Goal: Information Seeking & Learning: Learn about a topic

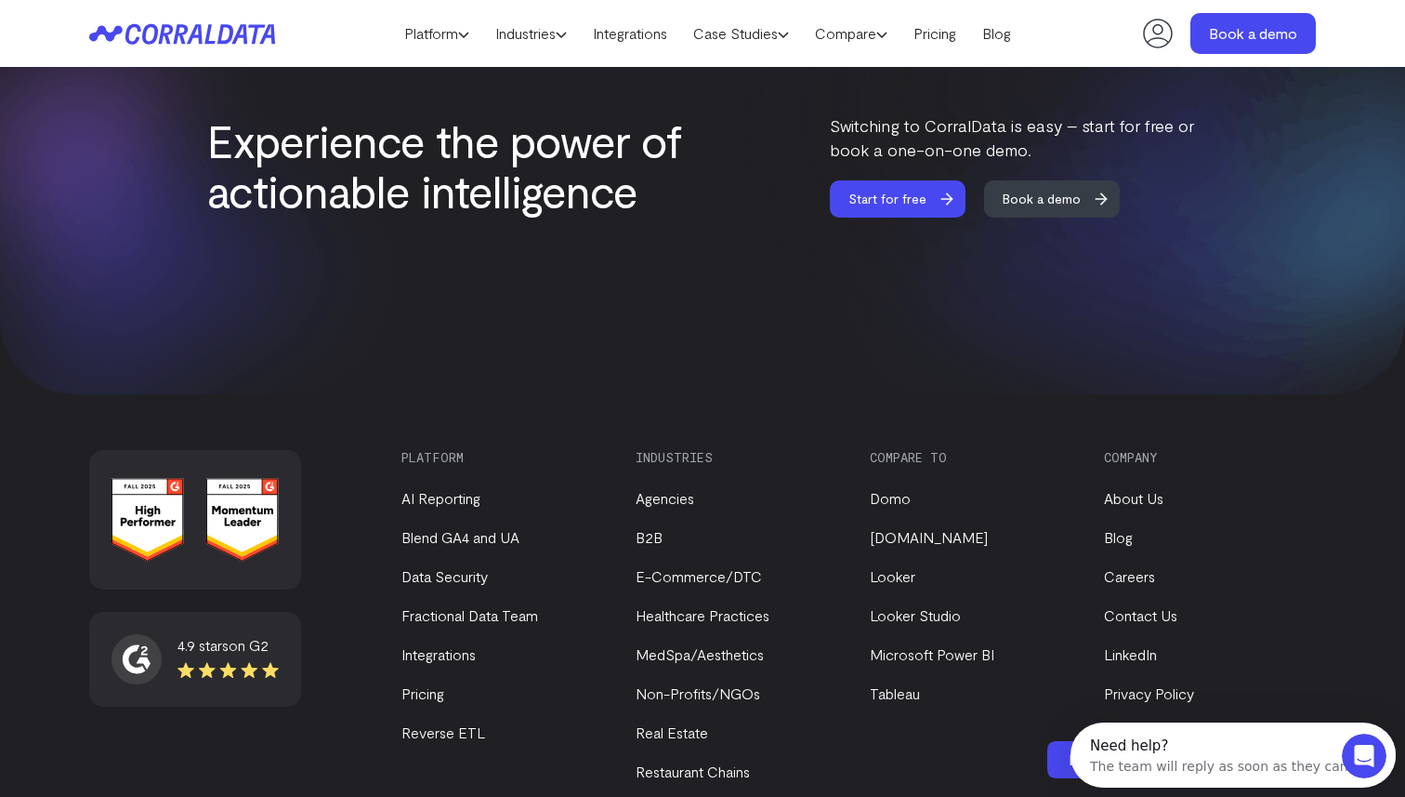
scroll to position [7948, 0]
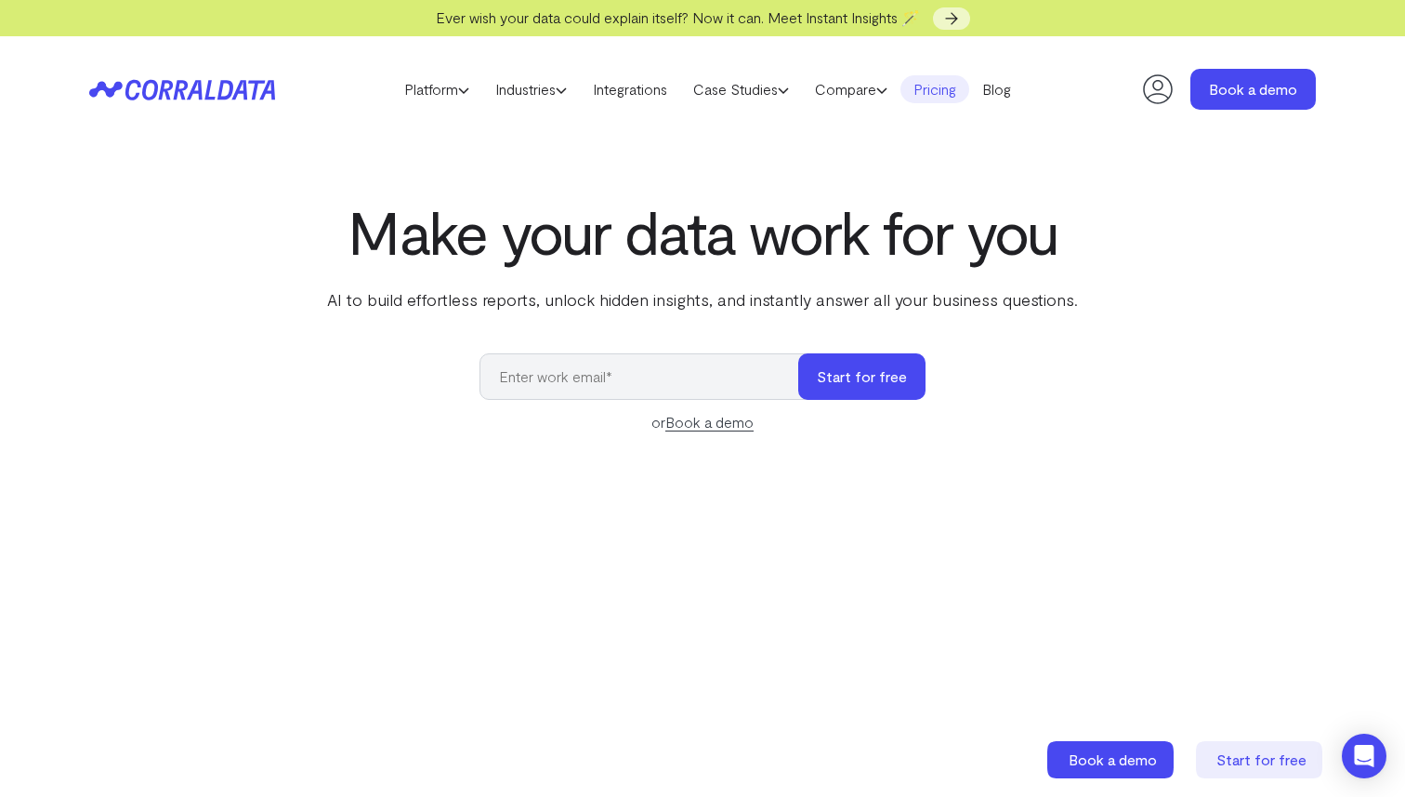
click at [966, 91] on link "Pricing" at bounding box center [935, 89] width 69 height 28
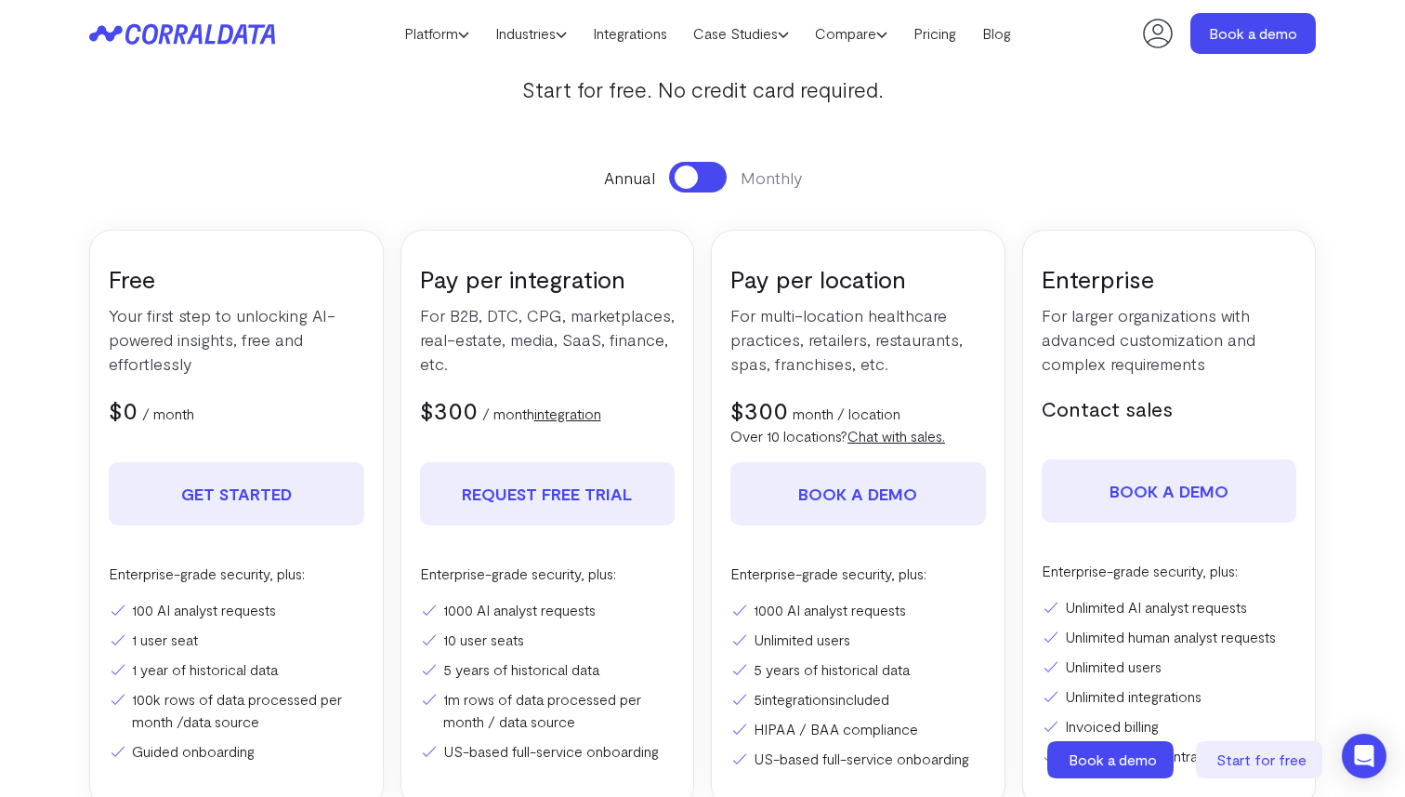
scroll to position [172, 0]
click at [985, 185] on div "Annual Monthly" at bounding box center [702, 177] width 1227 height 31
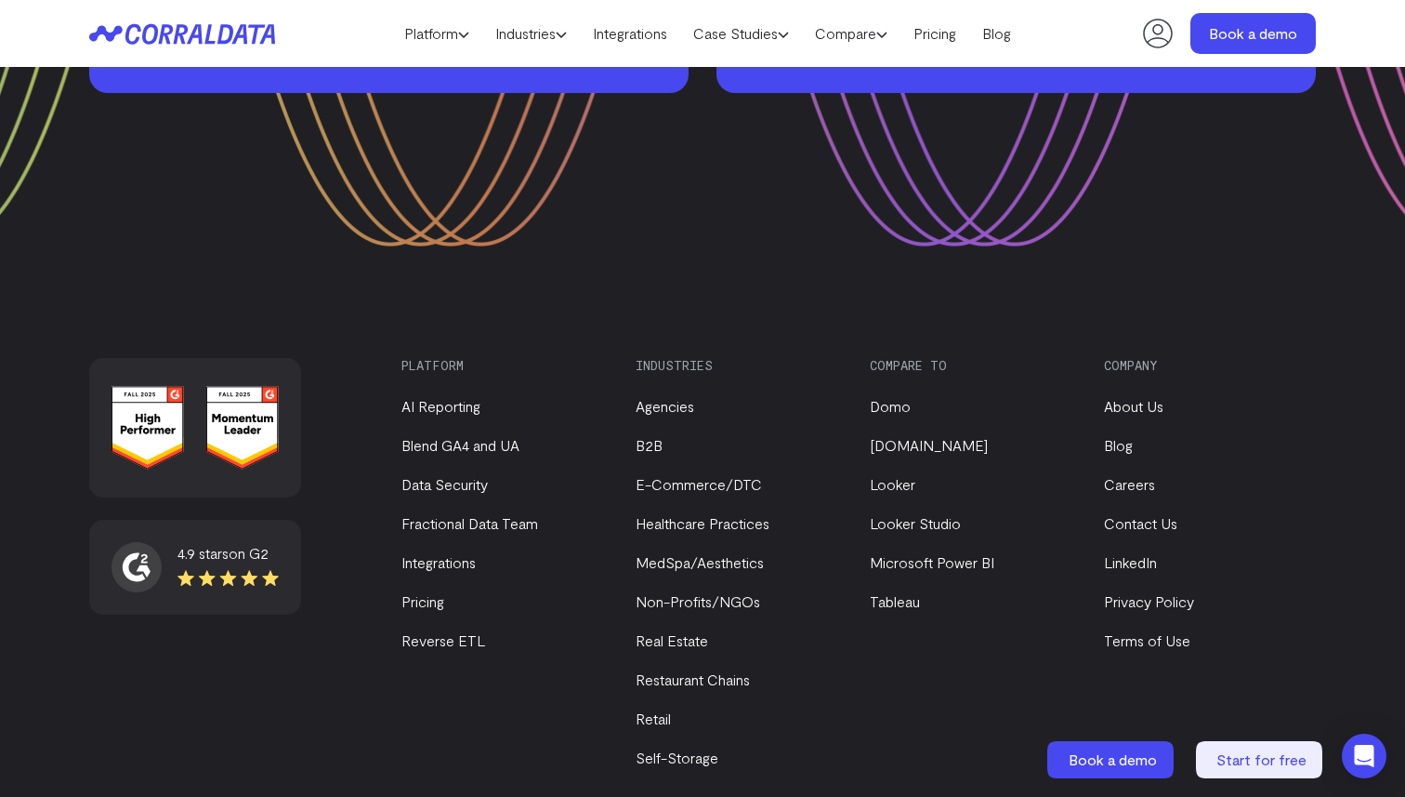
scroll to position [2811, 0]
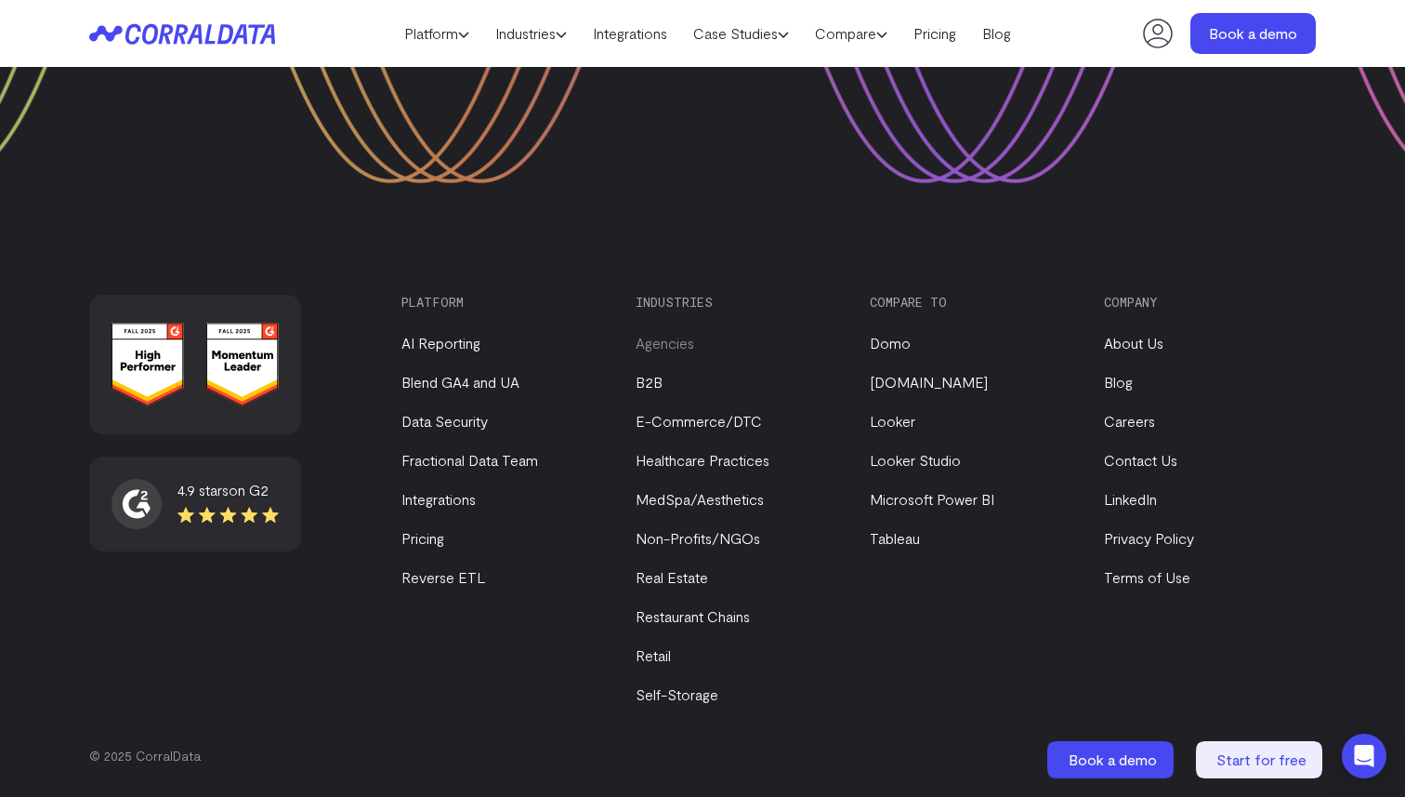
click at [668, 341] on link "Agencies" at bounding box center [665, 343] width 59 height 18
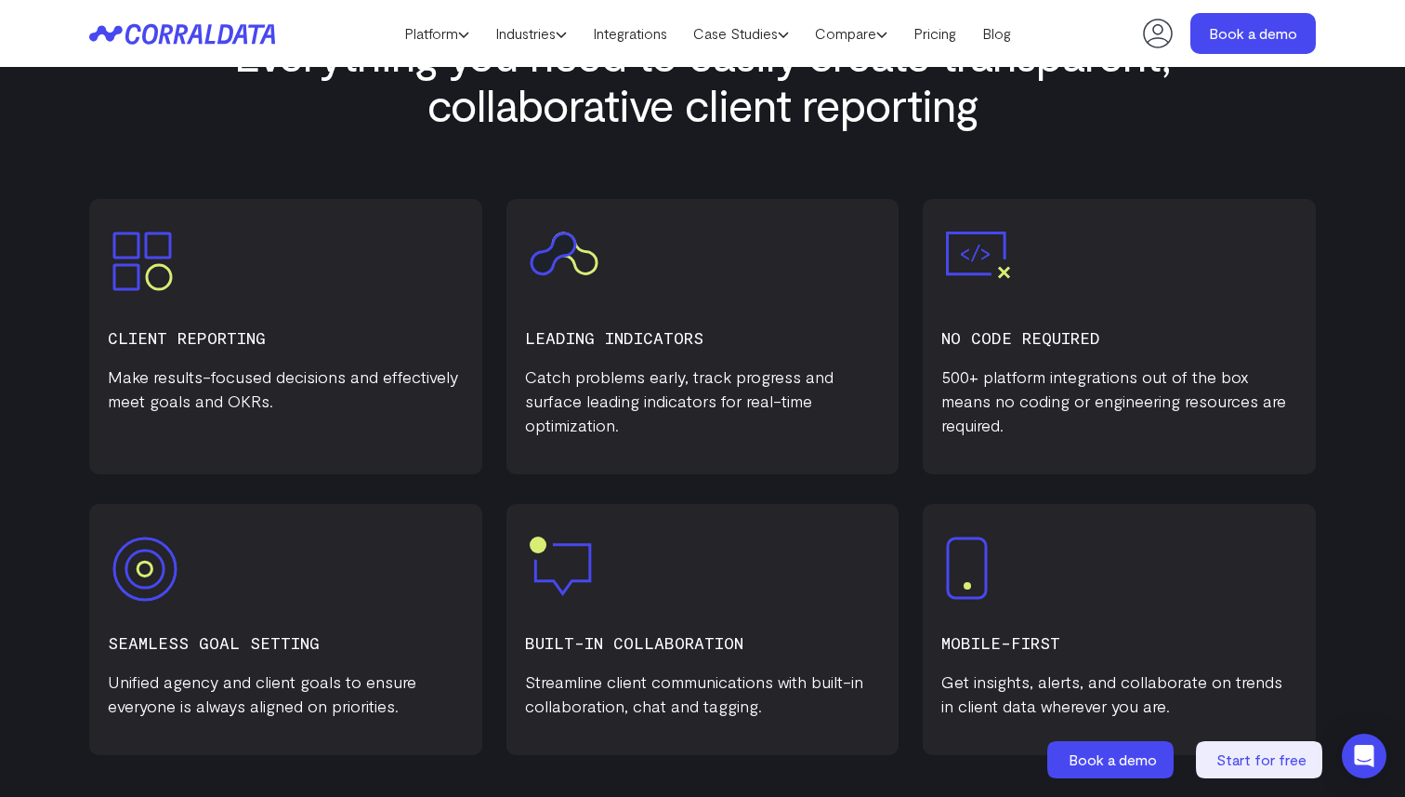
scroll to position [1047, 0]
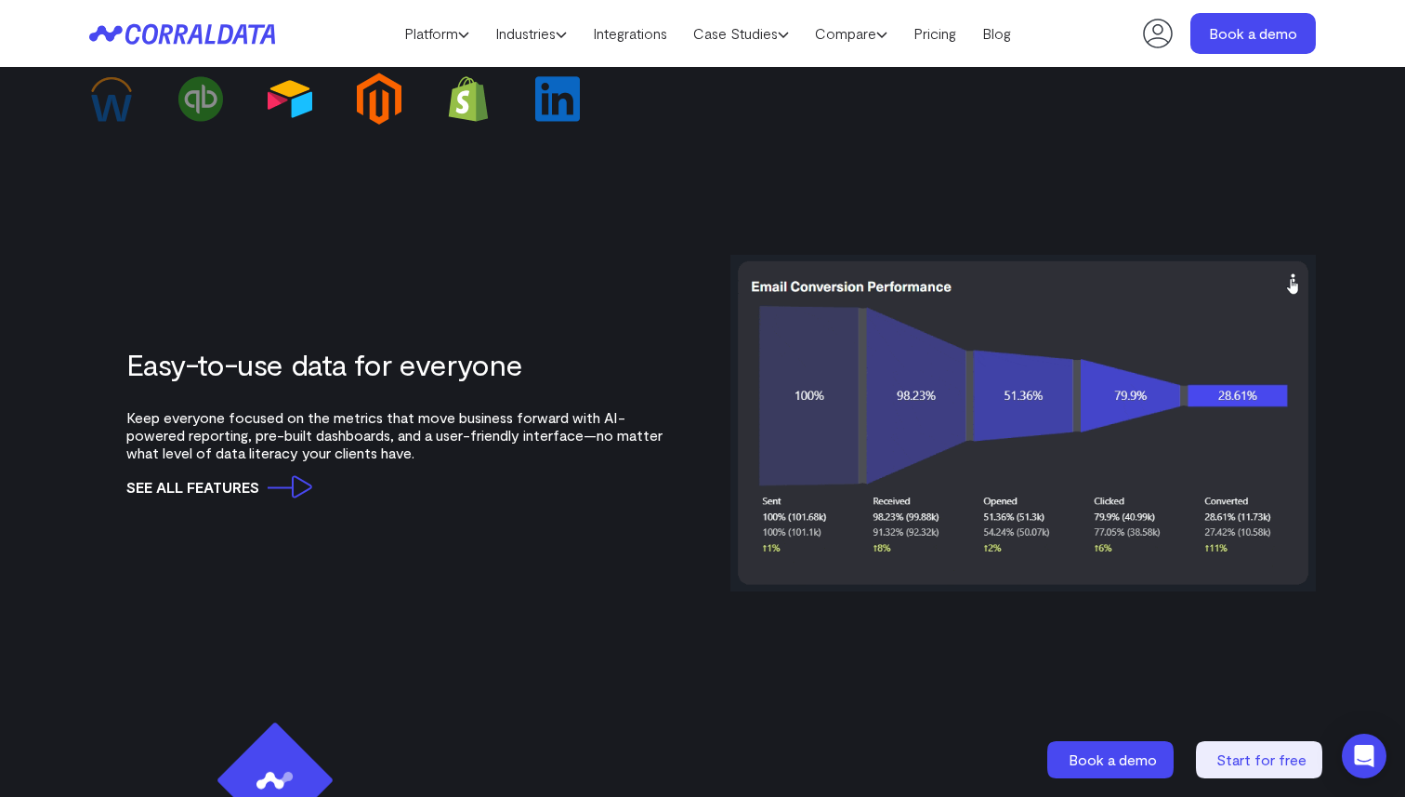
scroll to position [2003, 0]
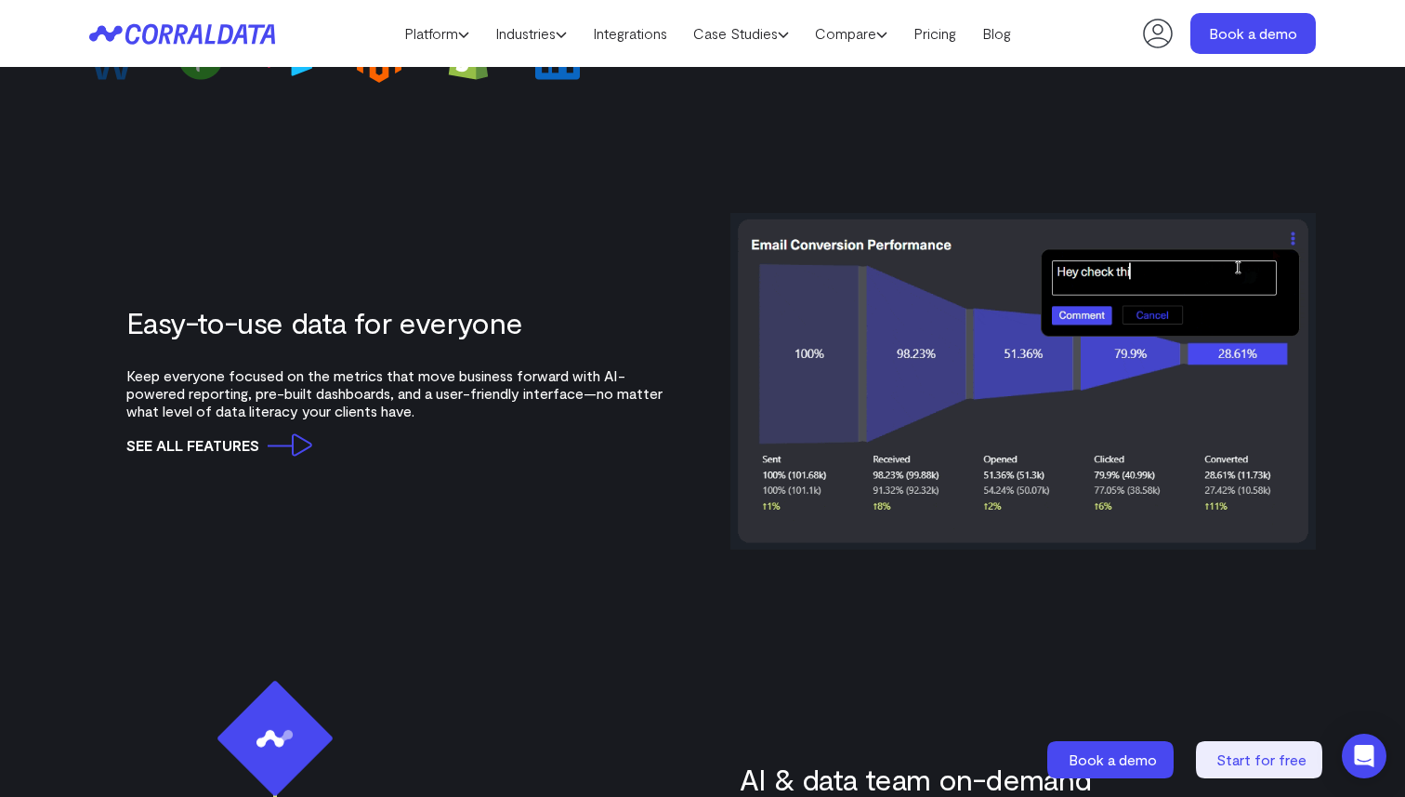
click at [547, 522] on div "Easy-to-use data for everyone Keep everyone focused on the metrics that move bu…" at bounding box center [702, 381] width 1227 height 336
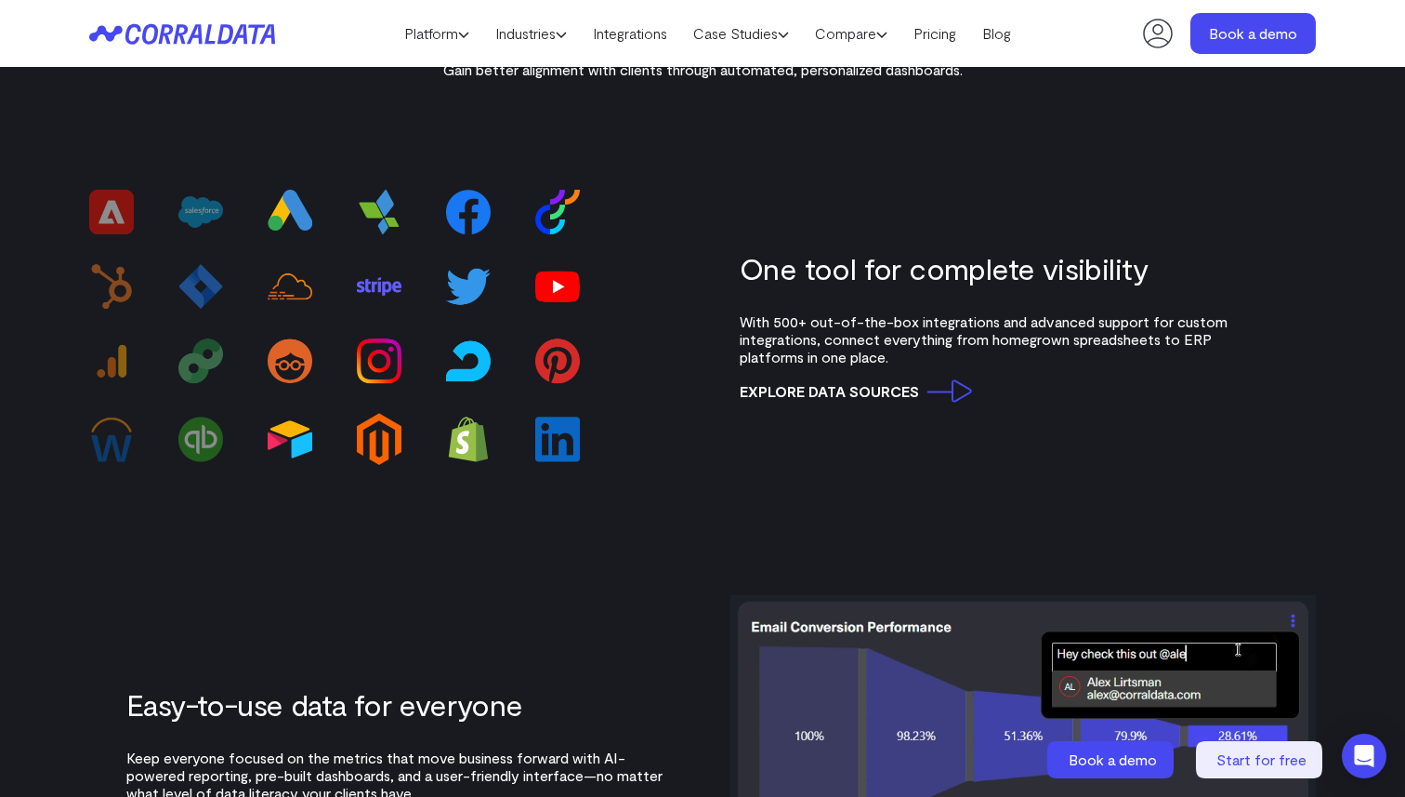
scroll to position [549, 0]
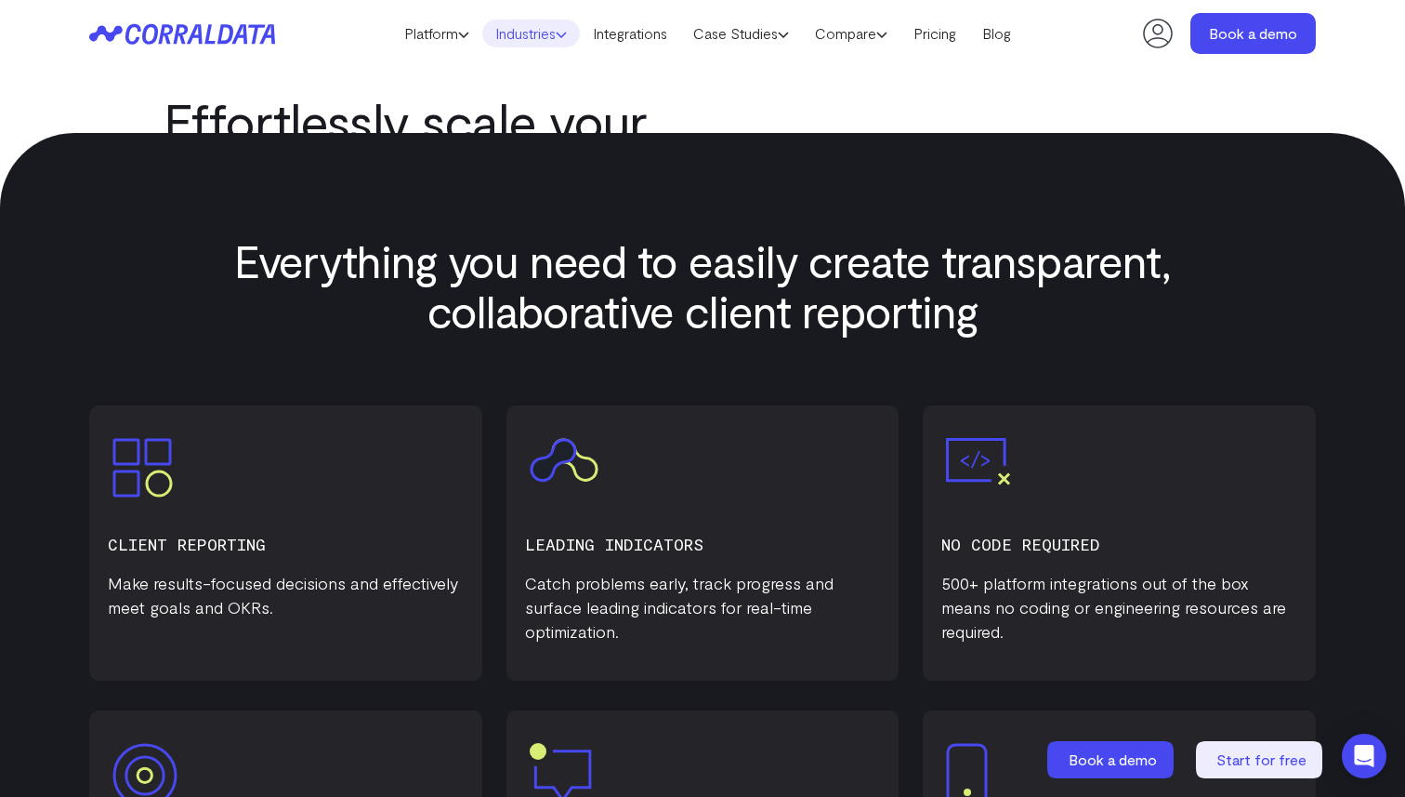
click at [544, 30] on link "Industries" at bounding box center [531, 34] width 98 height 28
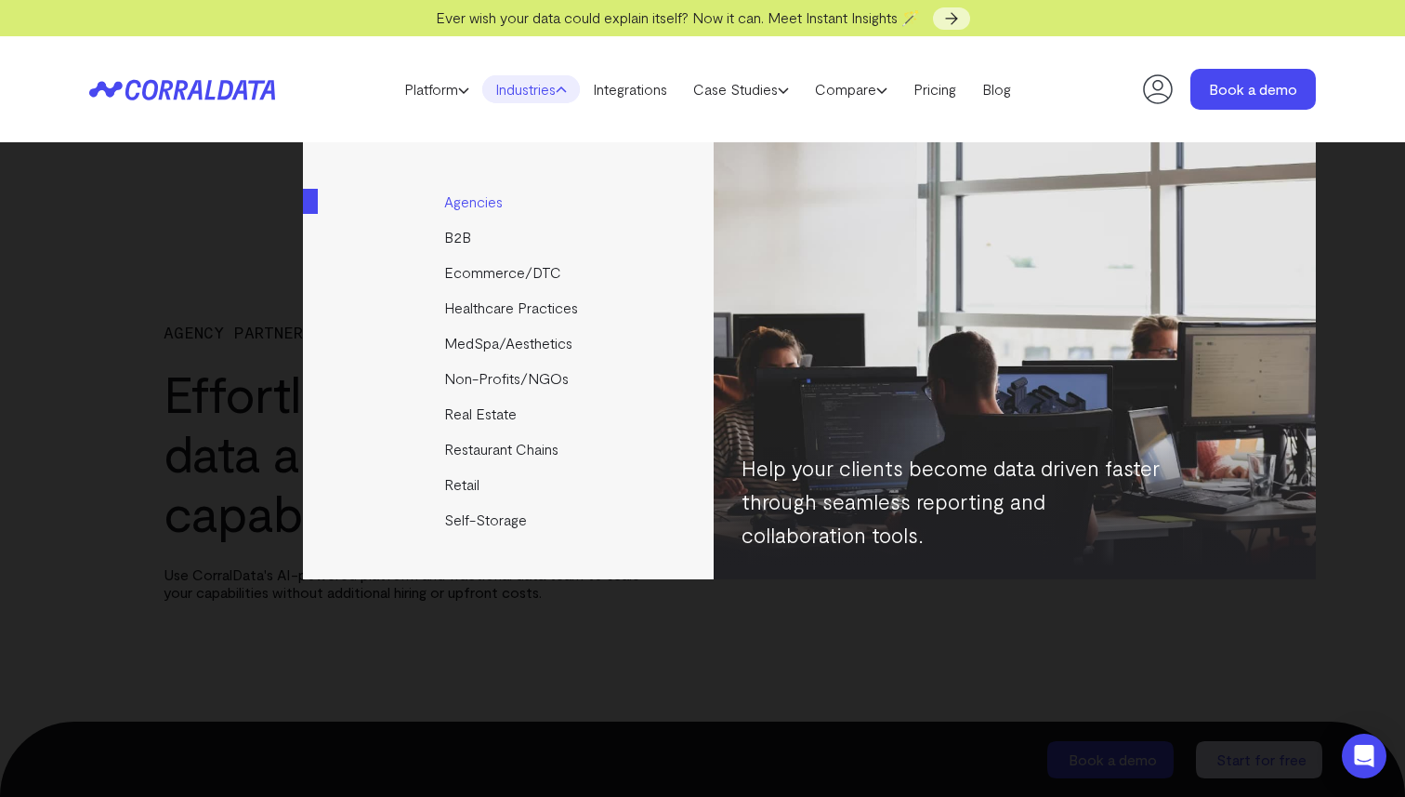
click at [482, 196] on link "Agencies" at bounding box center [510, 201] width 414 height 35
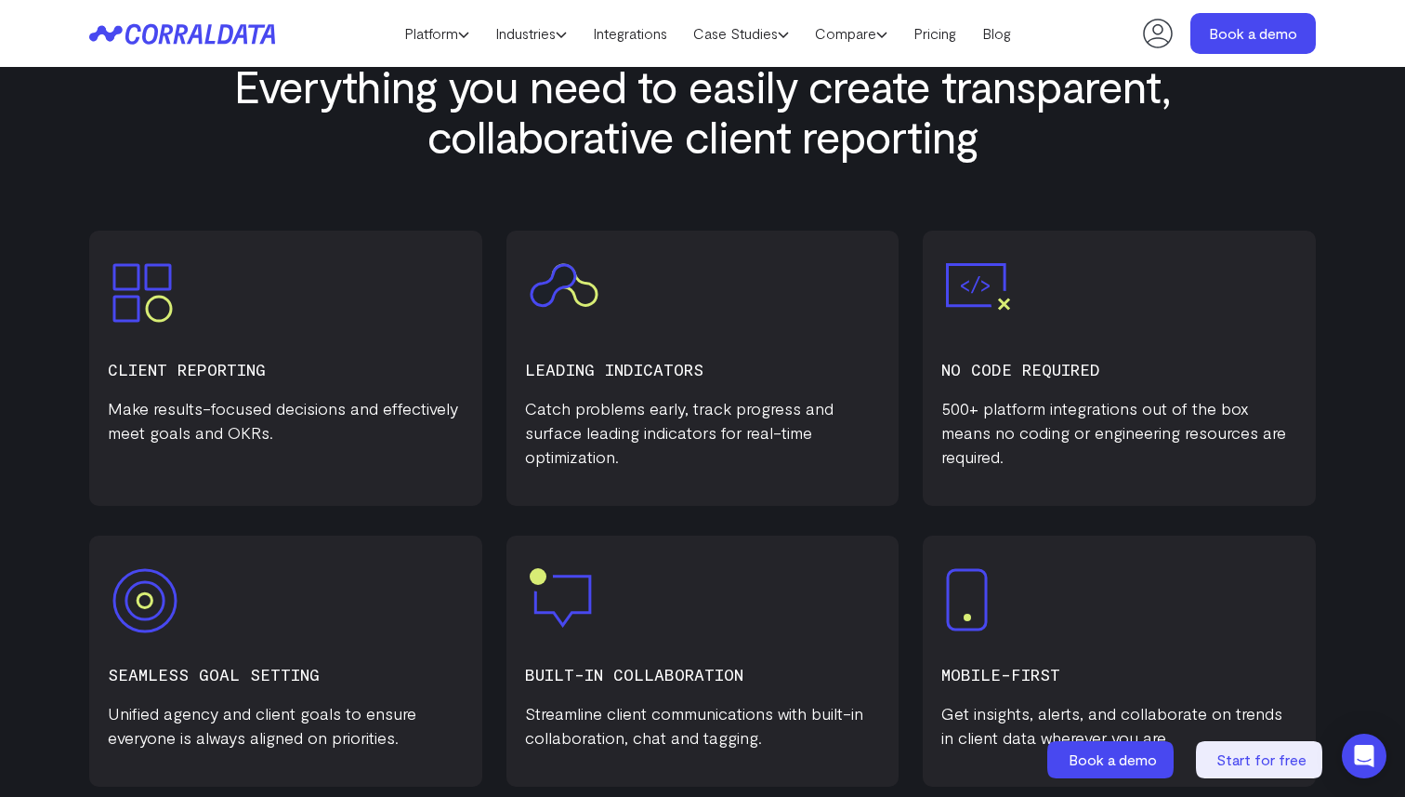
scroll to position [750, 0]
